Goal: Check status: Check status

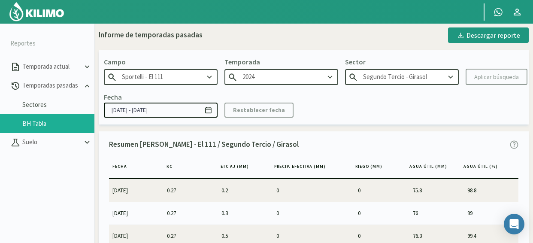
click at [403, 63] on p "Sector" at bounding box center [402, 62] width 114 height 10
click at [486, 80] on kil-button "Aplicar búsqueda" at bounding box center [496, 77] width 62 height 16
drag, startPoint x: 486, startPoint y: 80, endPoint x: 511, endPoint y: 81, distance: 25.3
click at [511, 81] on kil-button "Aplicar búsqueda" at bounding box center [496, 77] width 62 height 16
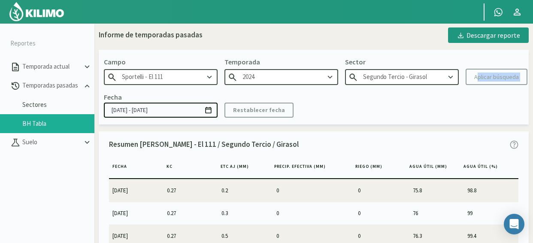
click at [511, 81] on kil-button "Aplicar búsqueda" at bounding box center [496, 77] width 62 height 16
drag, startPoint x: 511, startPoint y: 81, endPoint x: 476, endPoint y: 53, distance: 45.5
click at [476, 53] on div "Campo [PERSON_NAME] - El 111 Temporada 2024 Sector Segundo [PERSON_NAME] Aplica…" at bounding box center [314, 87] width 430 height 74
click at [451, 77] on icon at bounding box center [450, 76] width 9 height 9
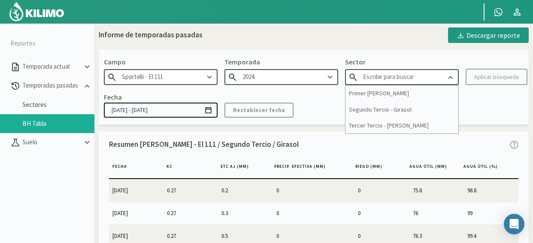
click at [328, 76] on icon at bounding box center [329, 76] width 9 height 9
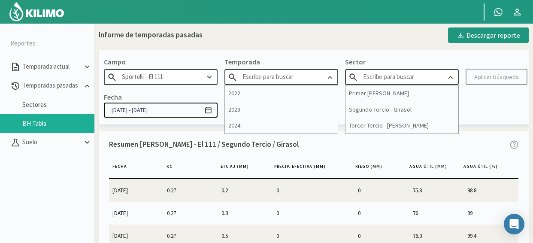
click at [63, 32] on aside "Reportes Temporada actual Temporadas pasadas Sectores BH Tabla [GEOGRAPHIC_DATA]" at bounding box center [47, 145] width 94 height 243
type input "2024"
type input "Segundo Tercio - Girasol"
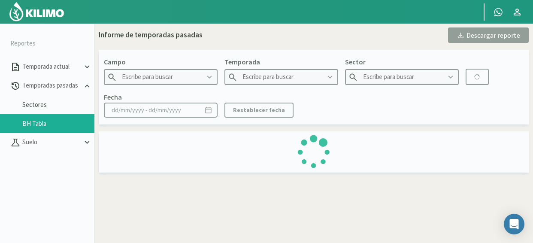
scroll to position [32, 0]
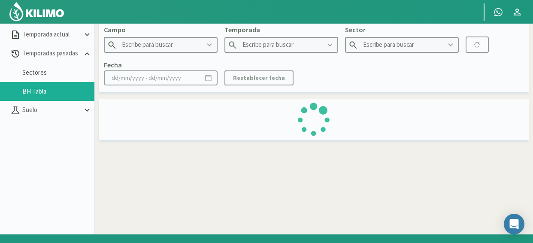
type input "Sportelli - El 111"
type input "2022"
type input "Segundo Tercio - Soja 2°"
type input "[DATE] - [DATE]"
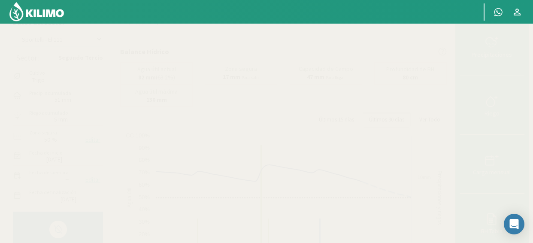
scroll to position [17, 0]
